Goal: Navigation & Orientation: Find specific page/section

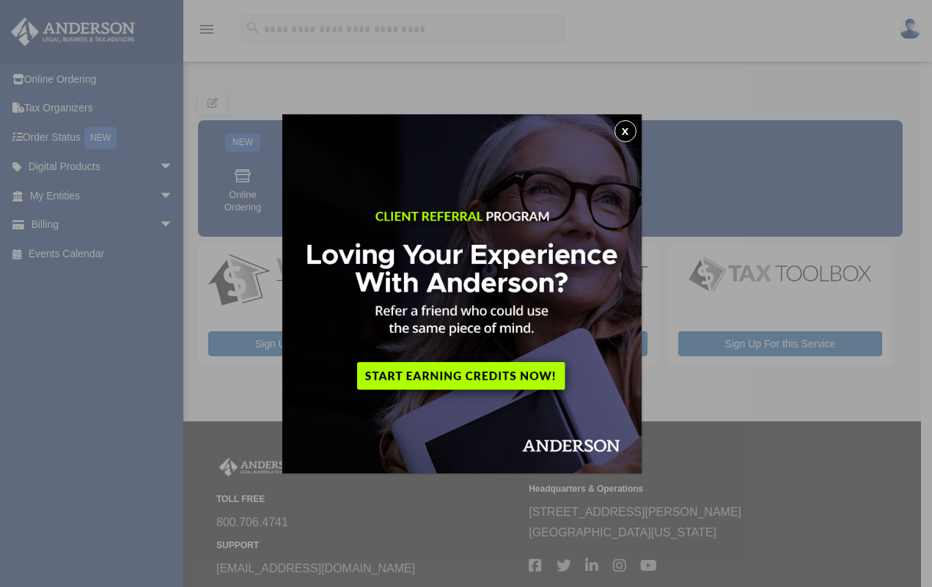
click at [628, 130] on button "x" at bounding box center [625, 131] width 22 height 22
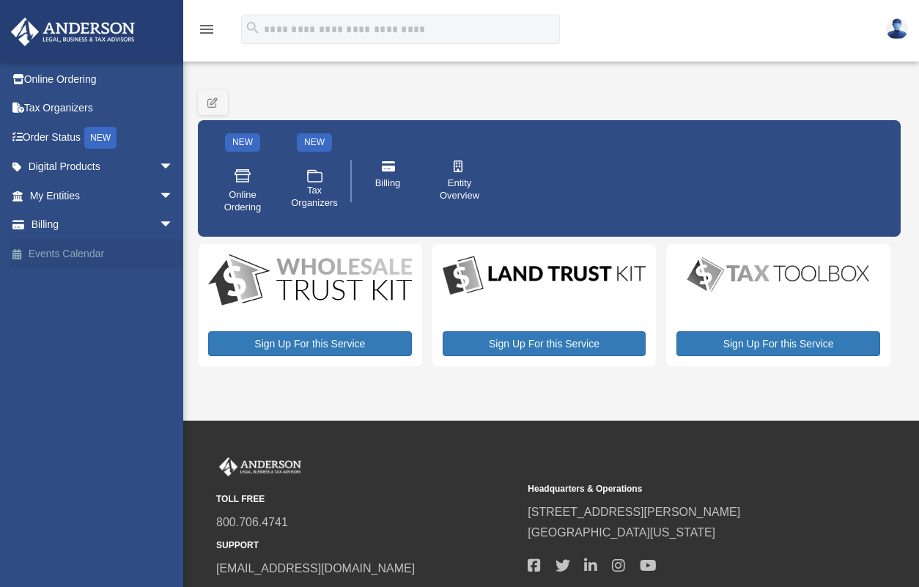
click at [52, 253] on link "Events Calendar" at bounding box center [102, 253] width 185 height 29
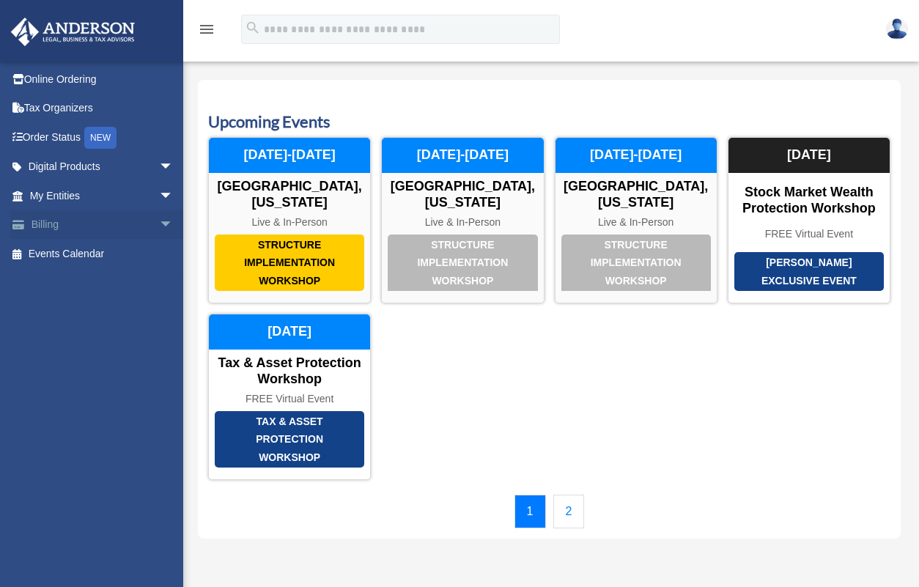
click at [54, 227] on link "Billing arrow_drop_down" at bounding box center [102, 224] width 185 height 29
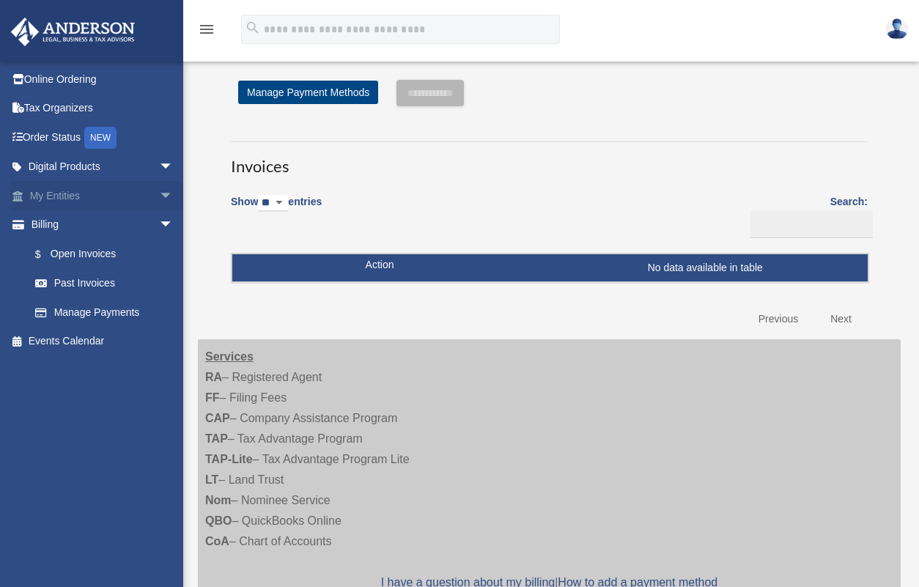
click at [159, 194] on span "arrow_drop_down" at bounding box center [173, 196] width 29 height 30
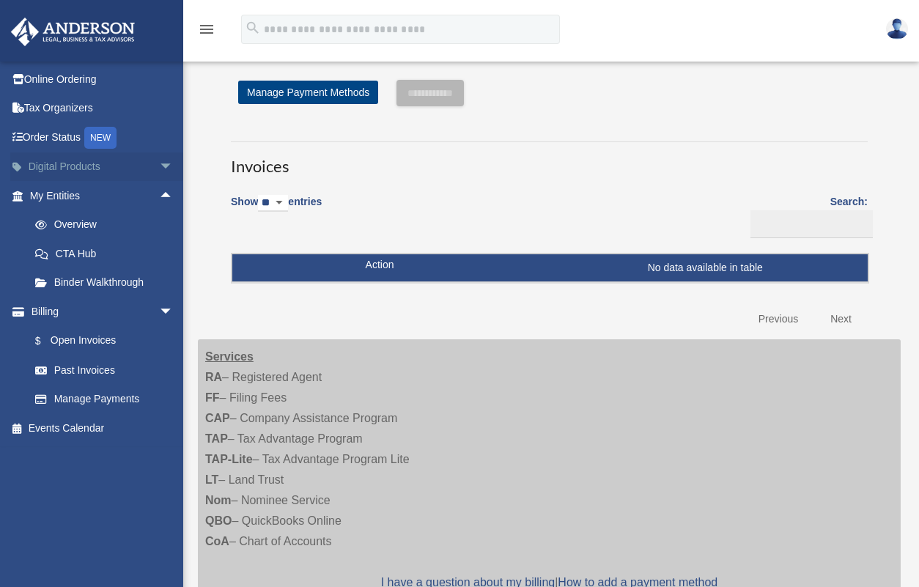
click at [159, 161] on span "arrow_drop_down" at bounding box center [173, 167] width 29 height 30
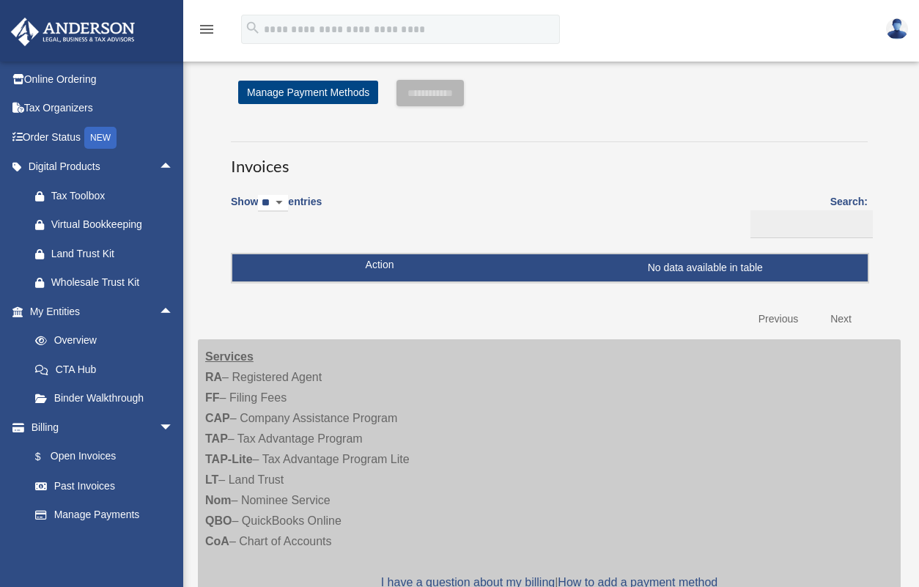
click at [205, 24] on icon "menu" at bounding box center [207, 30] width 18 height 18
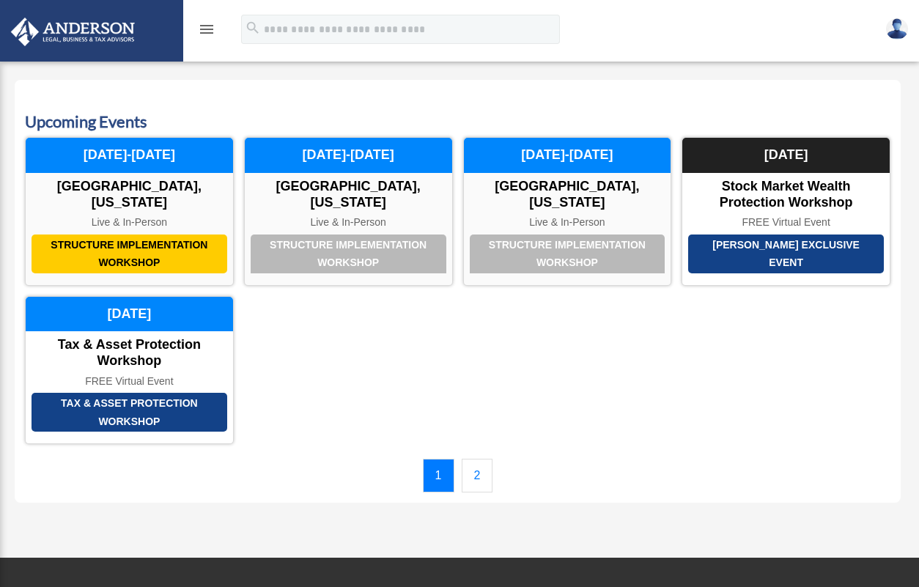
click at [894, 33] on img at bounding box center [897, 28] width 22 height 21
click at [541, 48] on div "menu search Site Menu add mrjohnwevans@gmail.com Reset Password Logout" at bounding box center [459, 36] width 897 height 50
click at [115, 26] on img at bounding box center [73, 32] width 133 height 29
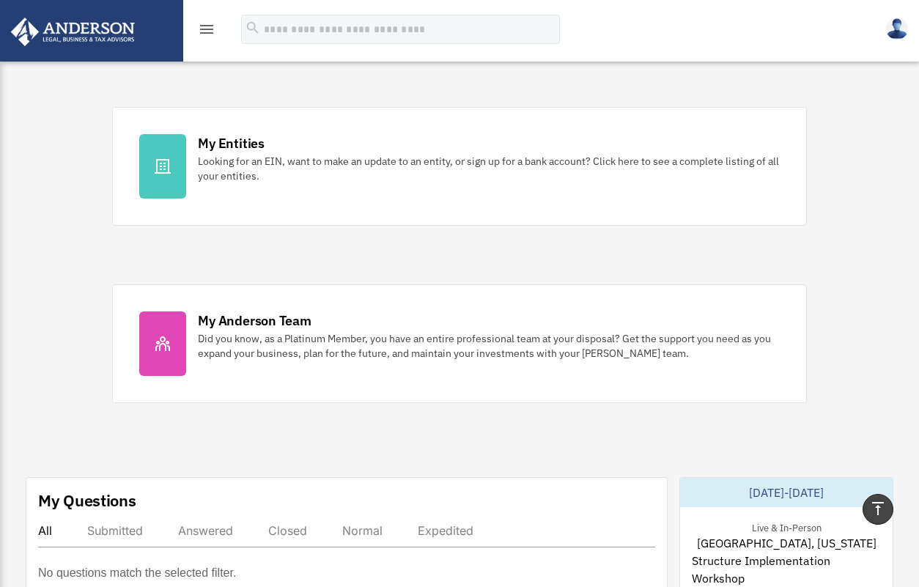
scroll to position [431, 0]
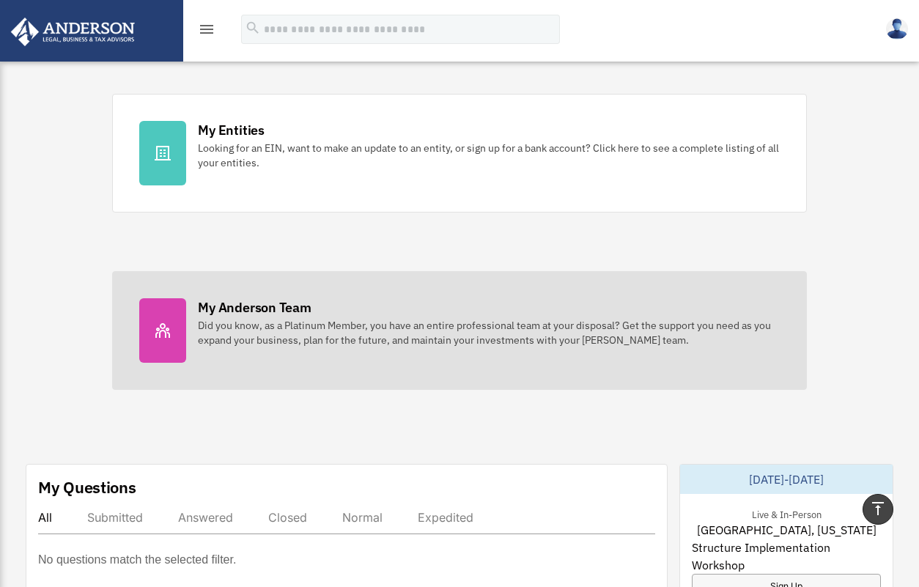
click at [158, 328] on icon at bounding box center [163, 331] width 18 height 18
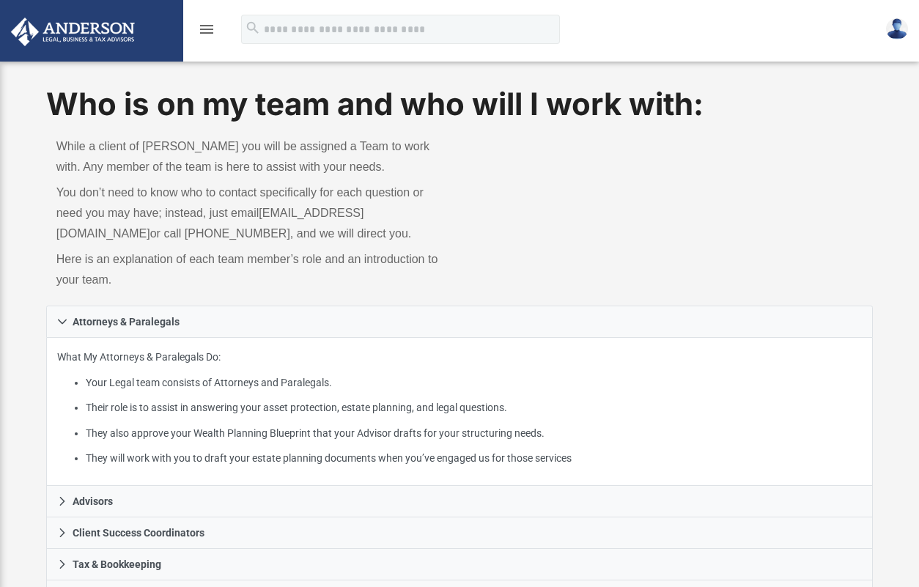
click at [210, 23] on icon "menu" at bounding box center [207, 30] width 18 height 18
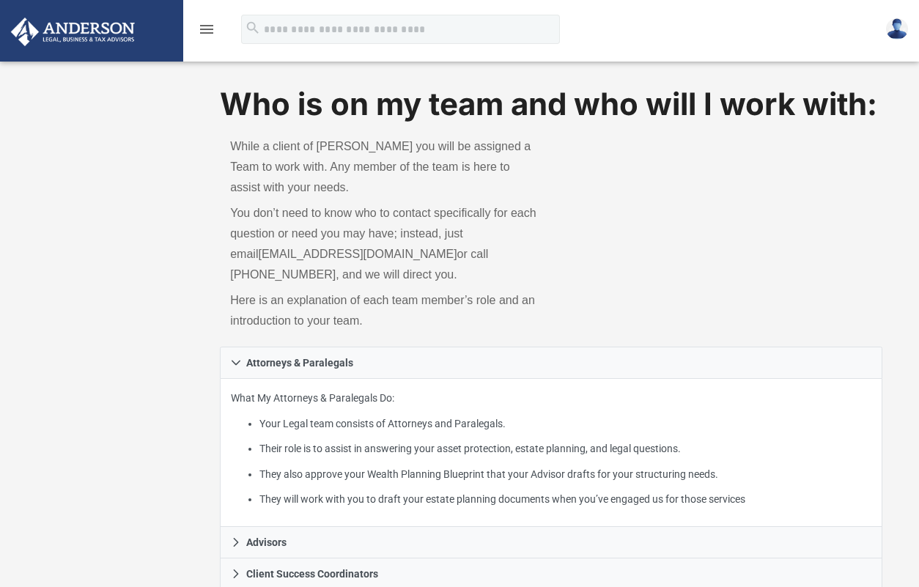
click at [203, 29] on icon "menu" at bounding box center [207, 30] width 18 height 18
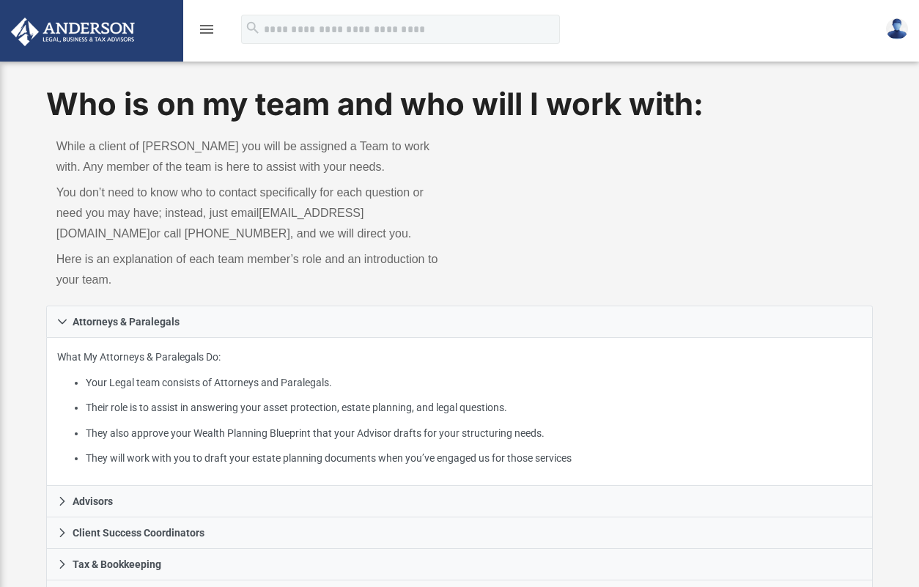
click at [203, 29] on icon "menu" at bounding box center [207, 30] width 18 height 18
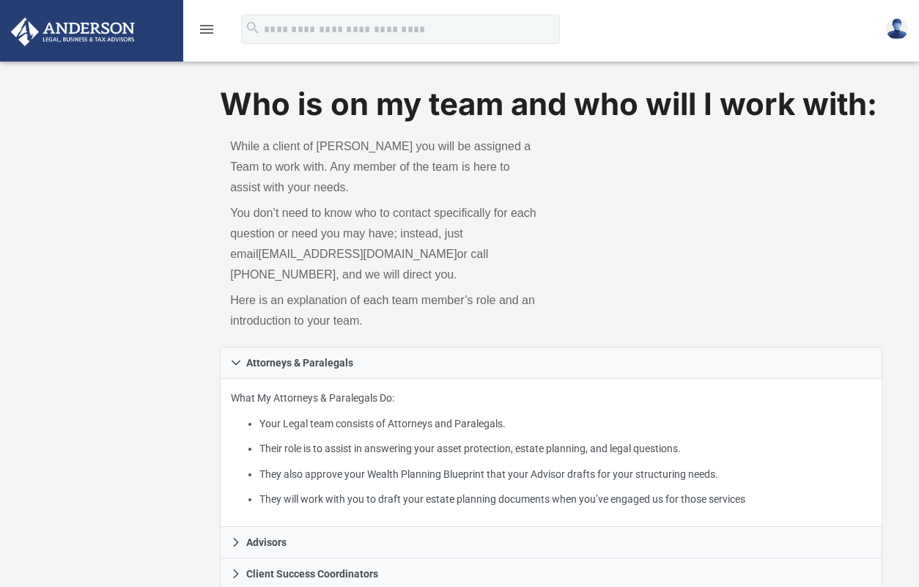
click at [202, 30] on icon "menu" at bounding box center [207, 30] width 18 height 18
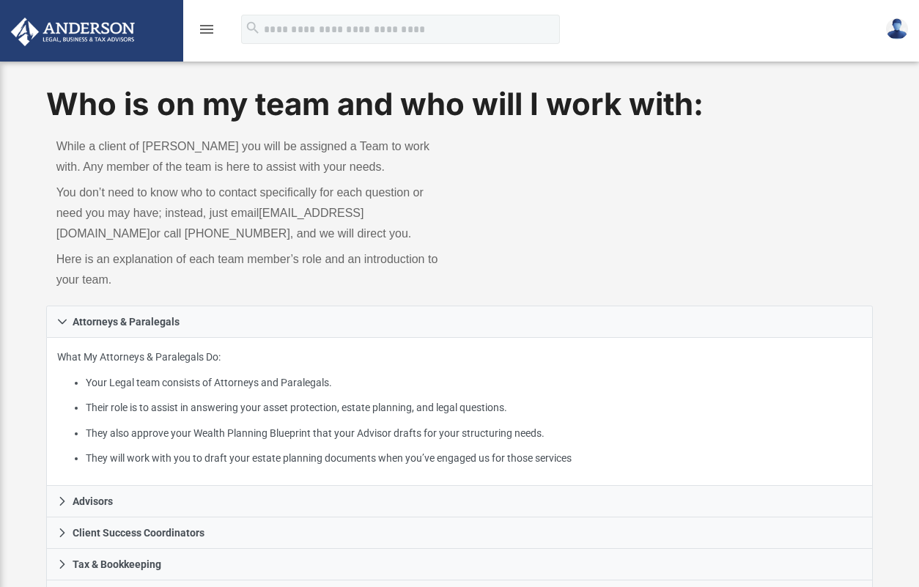
click at [202, 30] on icon "menu" at bounding box center [207, 30] width 18 height 18
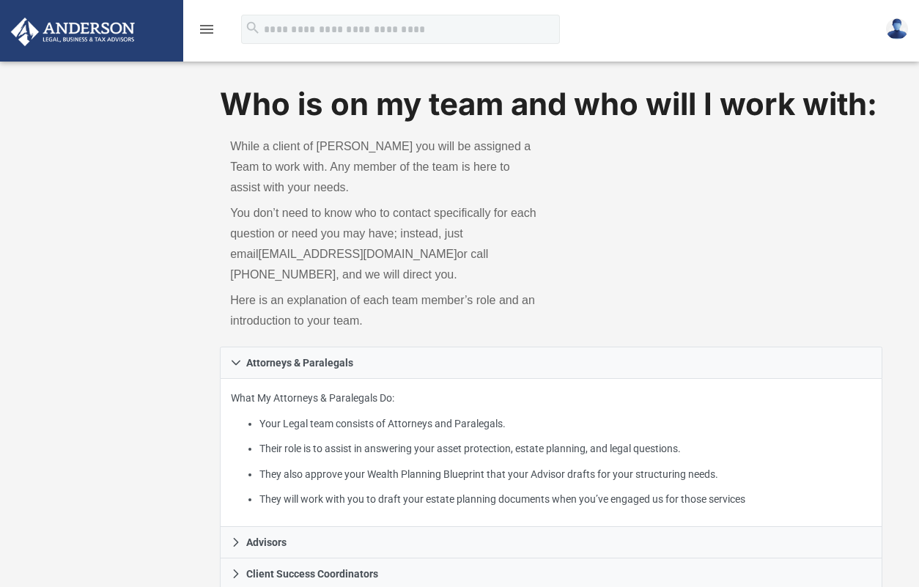
click at [46, 34] on img at bounding box center [73, 32] width 133 height 29
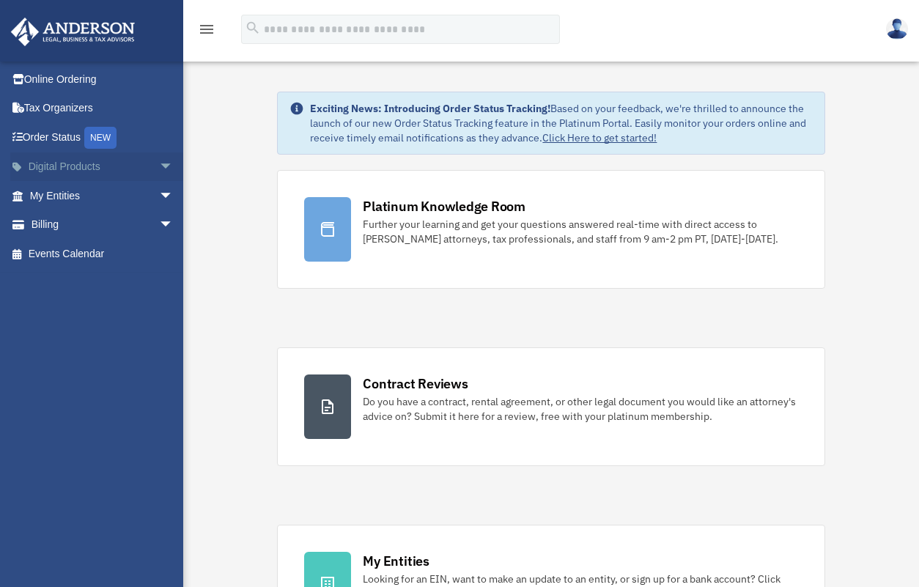
click at [159, 169] on span "arrow_drop_down" at bounding box center [173, 167] width 29 height 30
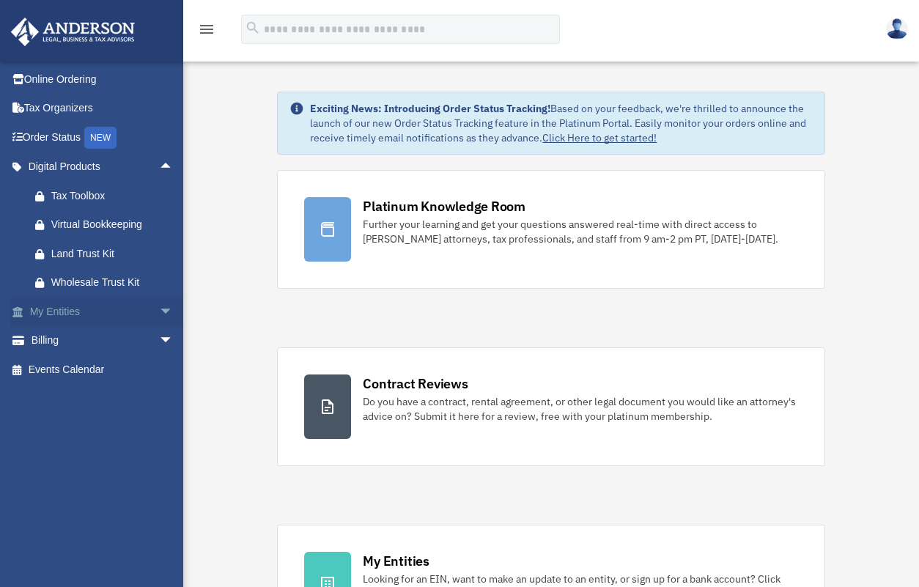
click at [159, 303] on span "arrow_drop_down" at bounding box center [173, 312] width 29 height 30
click at [144, 396] on link "Binder Walkthrough" at bounding box center [108, 398] width 175 height 29
click at [159, 425] on span "arrow_drop_down" at bounding box center [173, 428] width 29 height 30
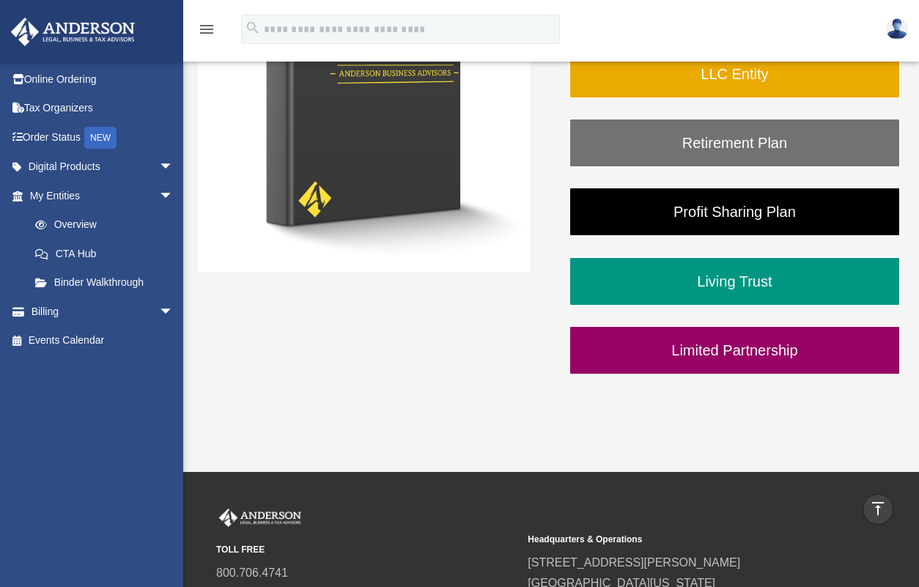
scroll to position [271, 0]
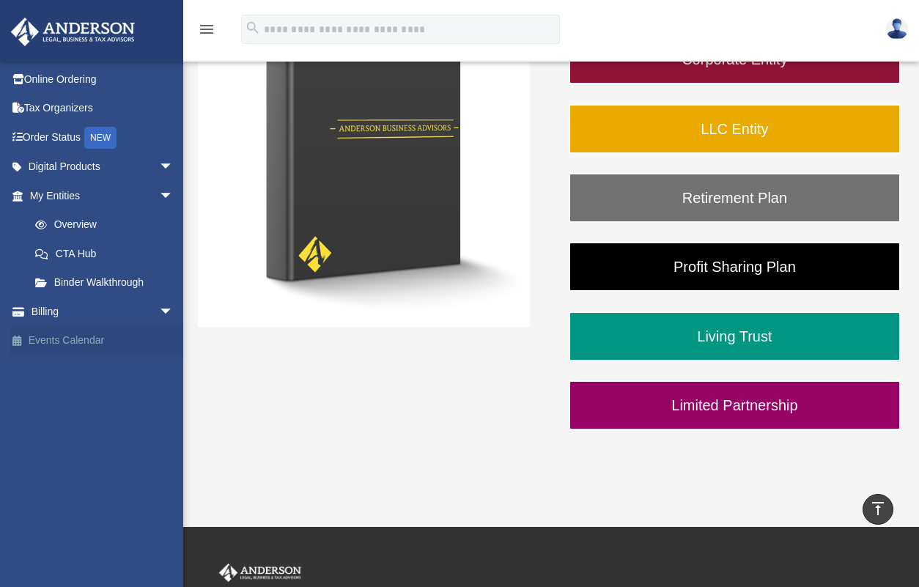
click at [71, 335] on link "Events Calendar" at bounding box center [102, 340] width 185 height 29
click at [73, 339] on link "Events Calendar" at bounding box center [102, 340] width 185 height 29
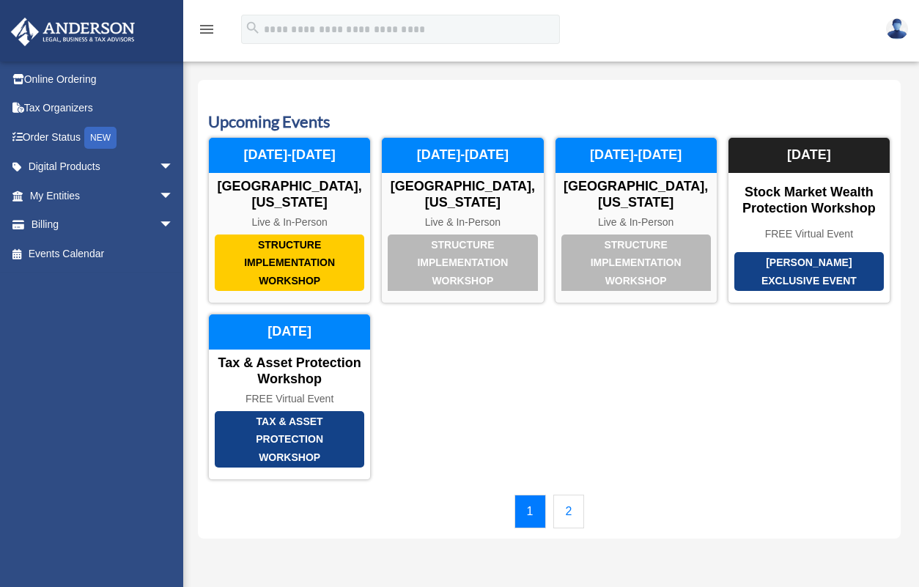
drag, startPoint x: 0, startPoint y: 0, endPoint x: 122, endPoint y: 379, distance: 398.0
click at [122, 379] on div "[EMAIL_ADDRESS][DOMAIN_NAME] Sign Out [EMAIL_ADDRESS][DOMAIN_NAME] Online Order…" at bounding box center [98, 299] width 196 height 477
